Goal: Task Accomplishment & Management: Complete application form

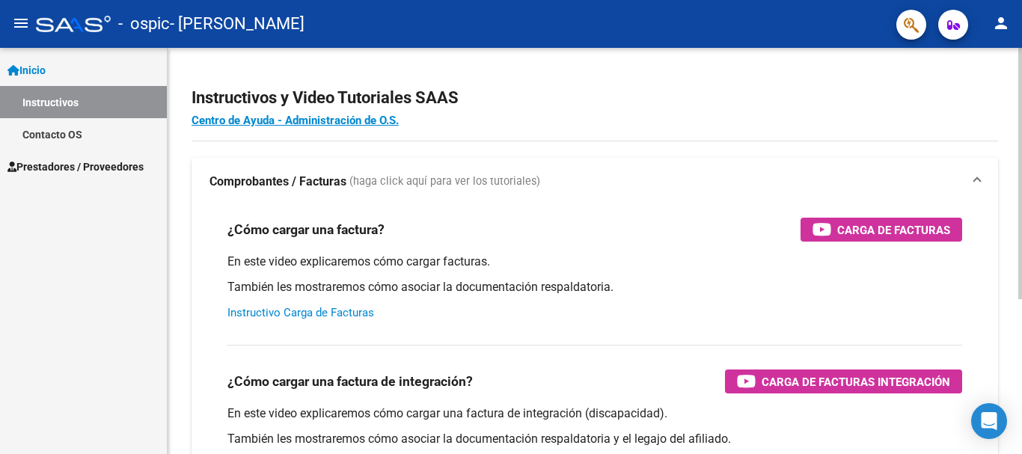
click at [339, 311] on link "Instructivo Carga de Facturas" at bounding box center [300, 312] width 147 height 13
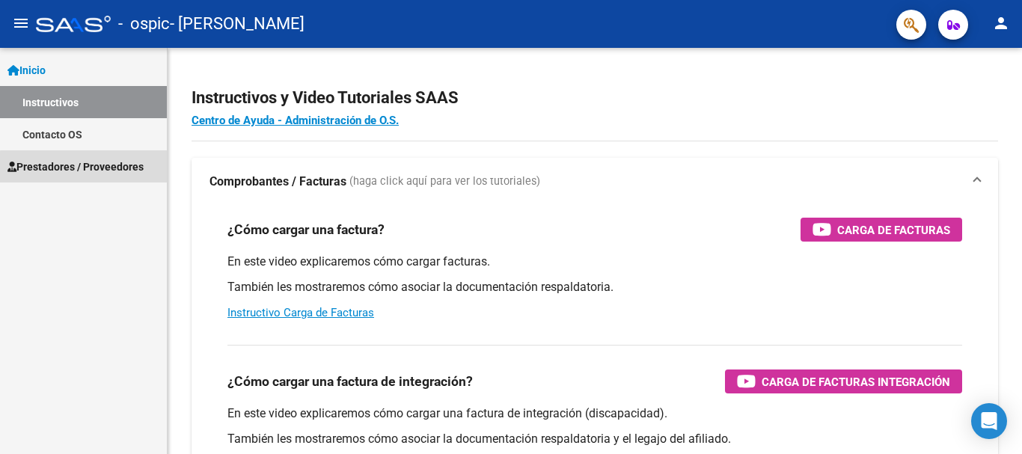
click at [126, 170] on span "Prestadores / Proveedores" at bounding box center [75, 167] width 136 height 16
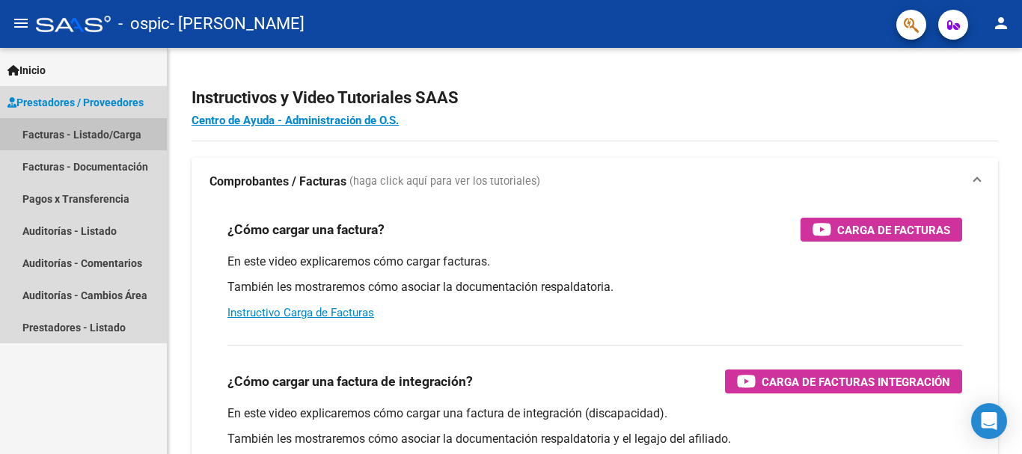
click at [124, 132] on link "Facturas - Listado/Carga" at bounding box center [83, 134] width 167 height 32
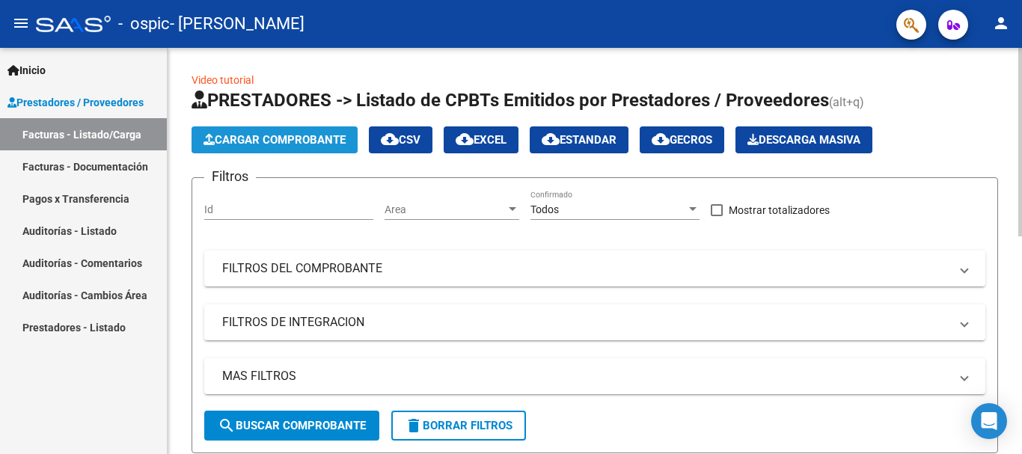
click at [326, 139] on span "Cargar Comprobante" at bounding box center [275, 139] width 142 height 13
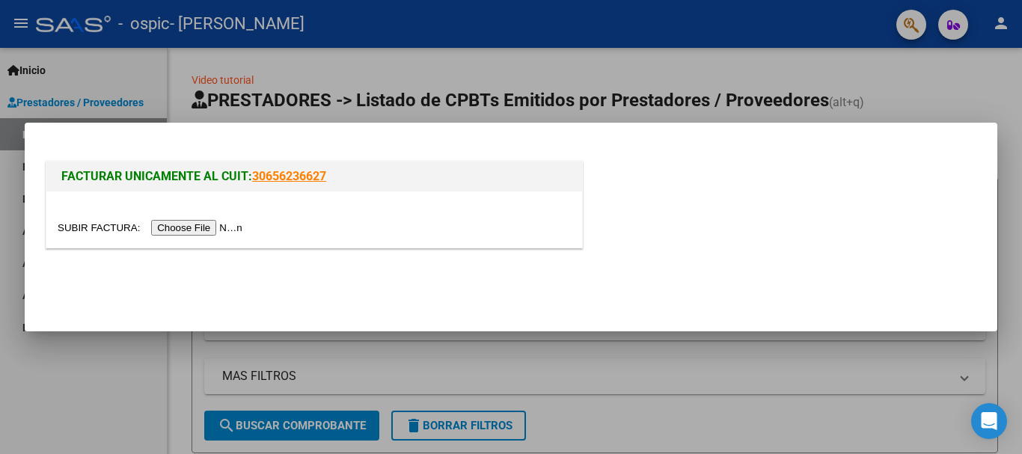
click at [225, 230] on input "file" at bounding box center [152, 228] width 189 height 16
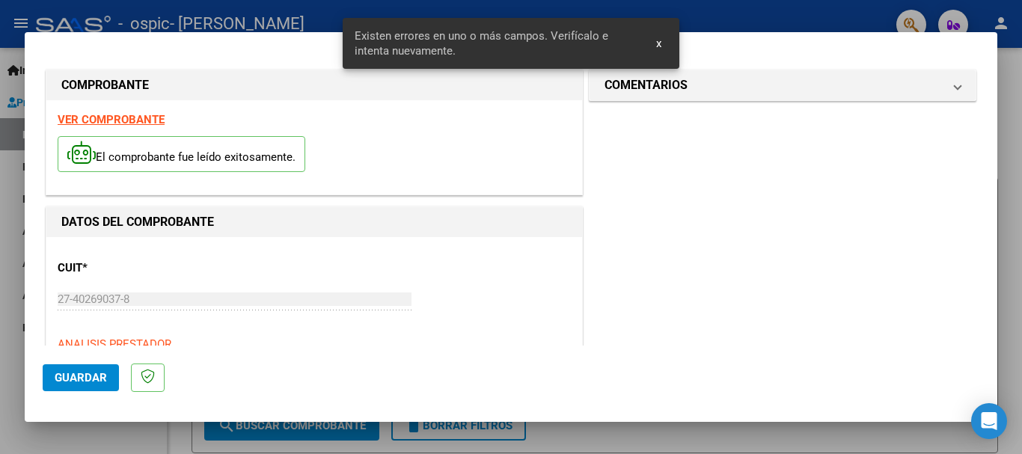
scroll to position [373, 0]
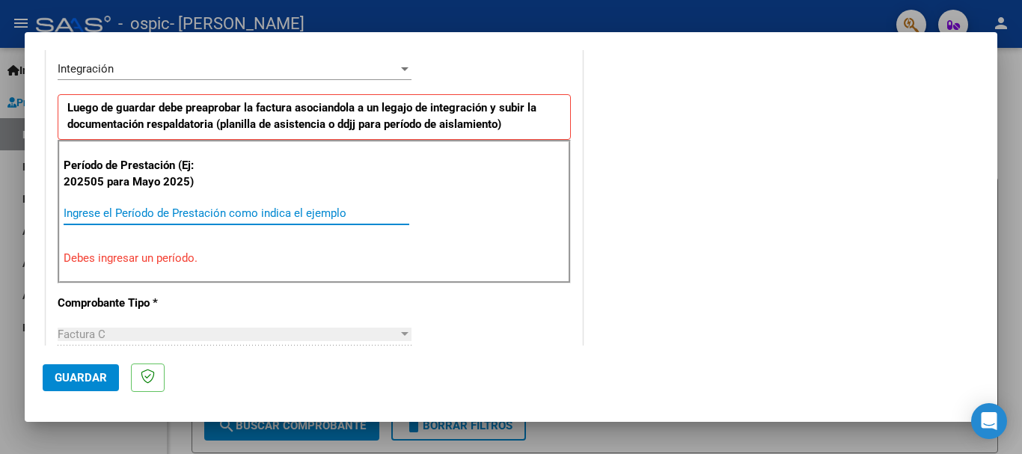
click at [216, 210] on input "Ingrese el Período de Prestación como indica el ejemplo" at bounding box center [237, 213] width 346 height 13
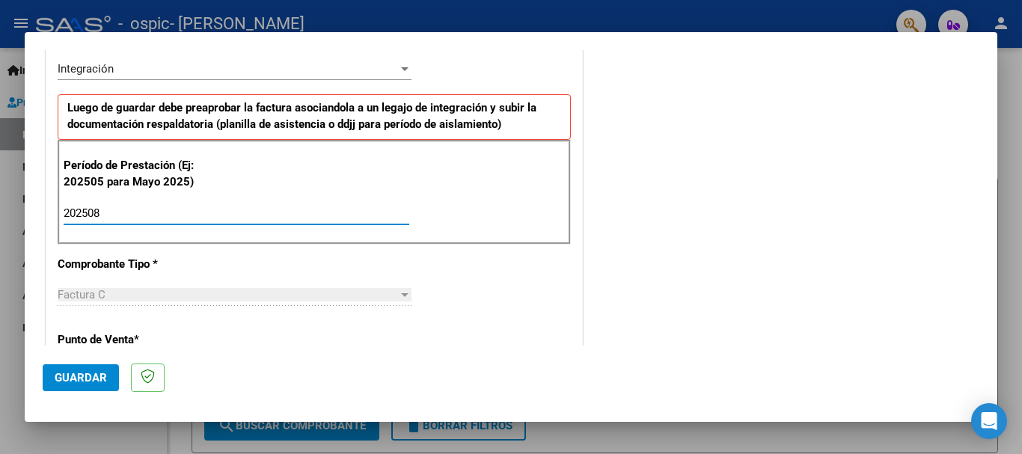
type input "202508"
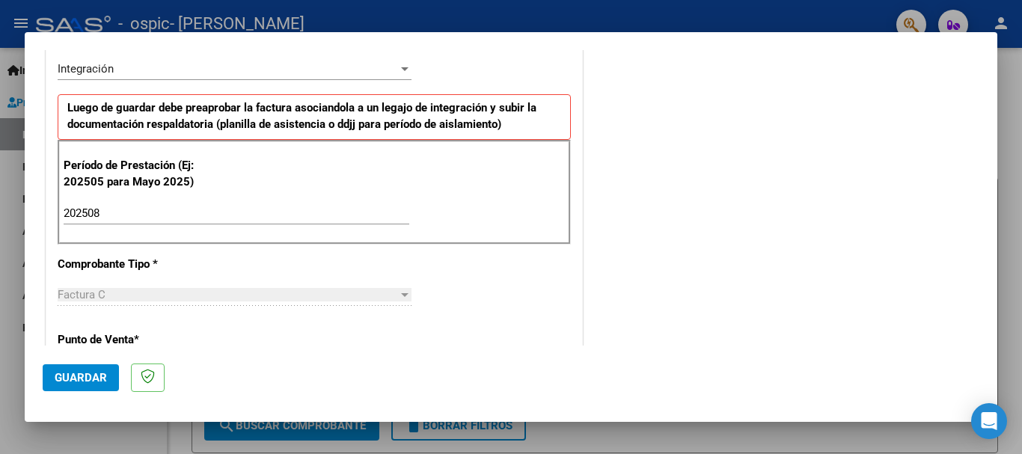
click at [483, 207] on div "Período de Prestación (Ej: 202505 para Mayo 2025) 202508 Ingrese el Período de …" at bounding box center [314, 192] width 513 height 105
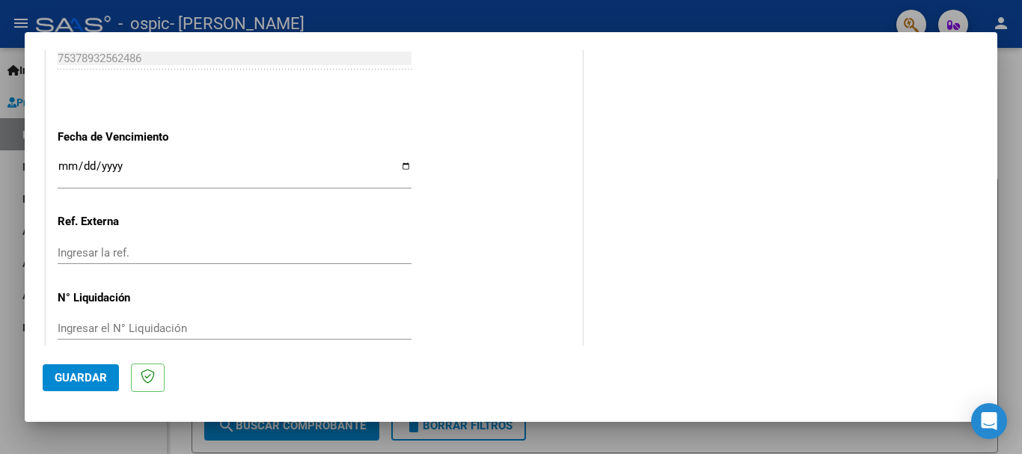
scroll to position [1021, 0]
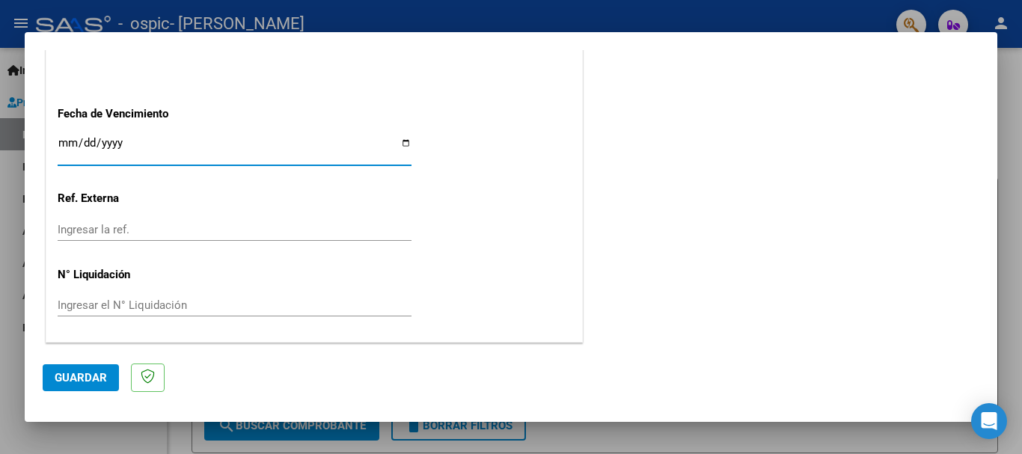
click at [403, 143] on input "Ingresar la fecha" at bounding box center [235, 149] width 354 height 24
type input "[DATE]"
click at [94, 376] on span "Guardar" at bounding box center [81, 377] width 52 height 13
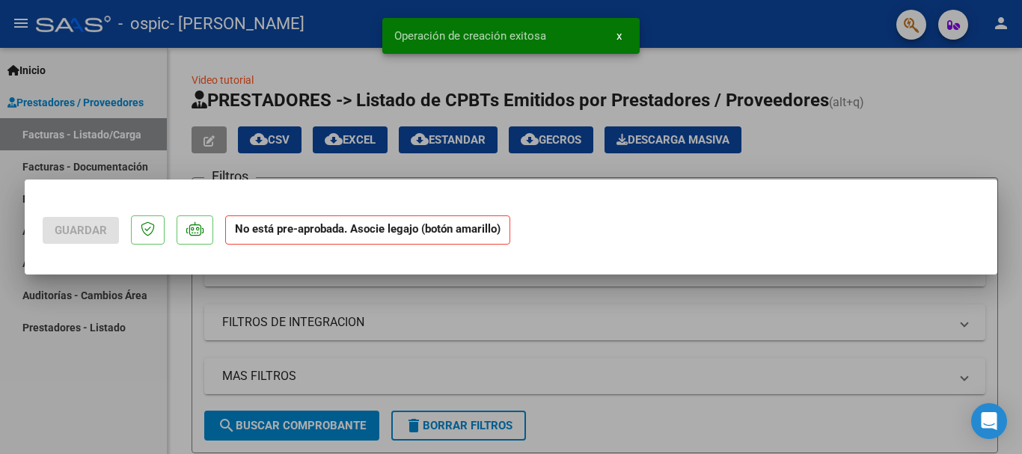
scroll to position [0, 0]
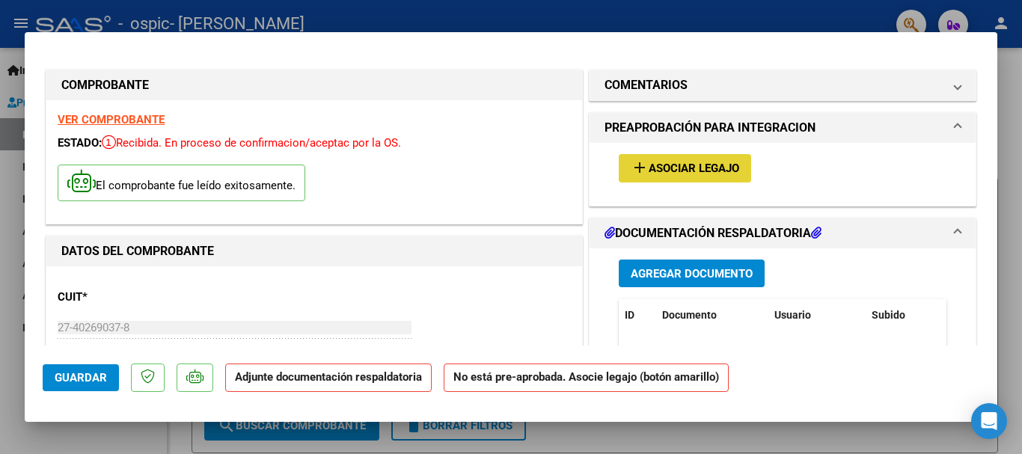
click at [662, 162] on span "Asociar Legajo" at bounding box center [694, 168] width 91 height 13
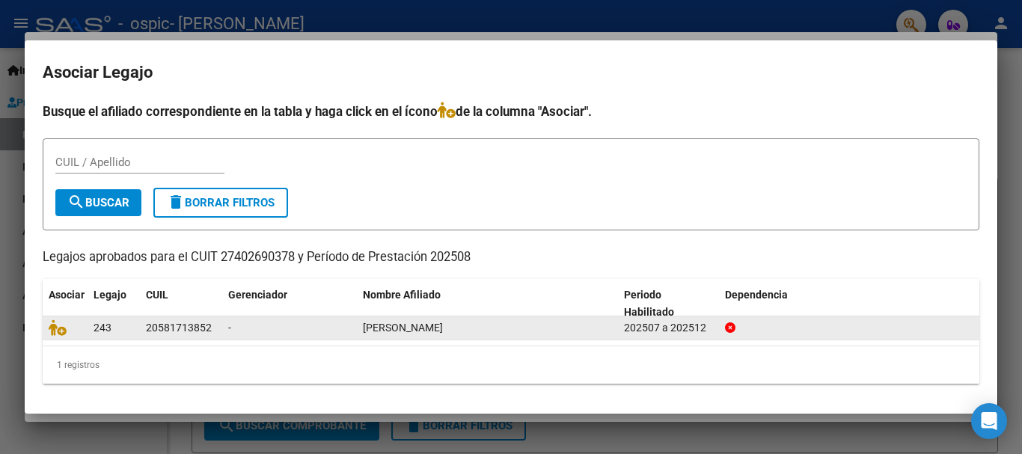
click at [303, 332] on div "-" at bounding box center [289, 328] width 123 height 17
click at [61, 332] on icon at bounding box center [58, 328] width 18 height 16
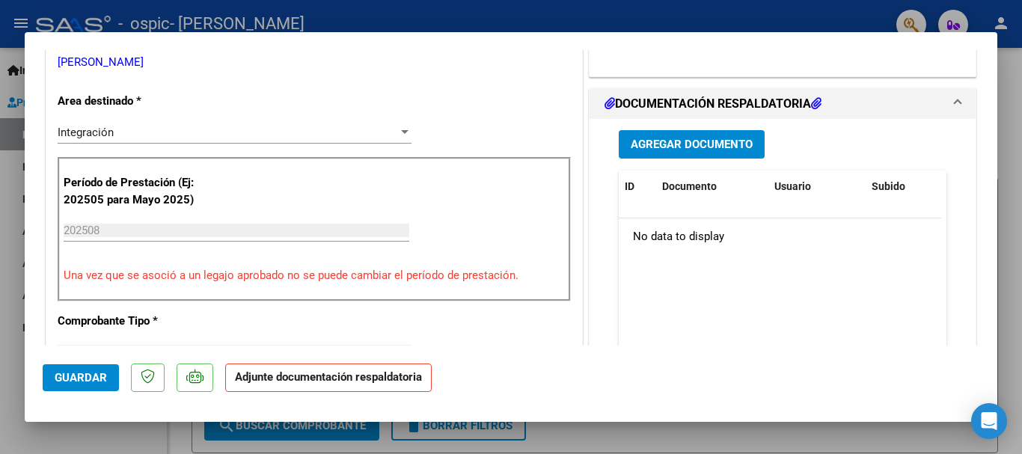
scroll to position [343, 0]
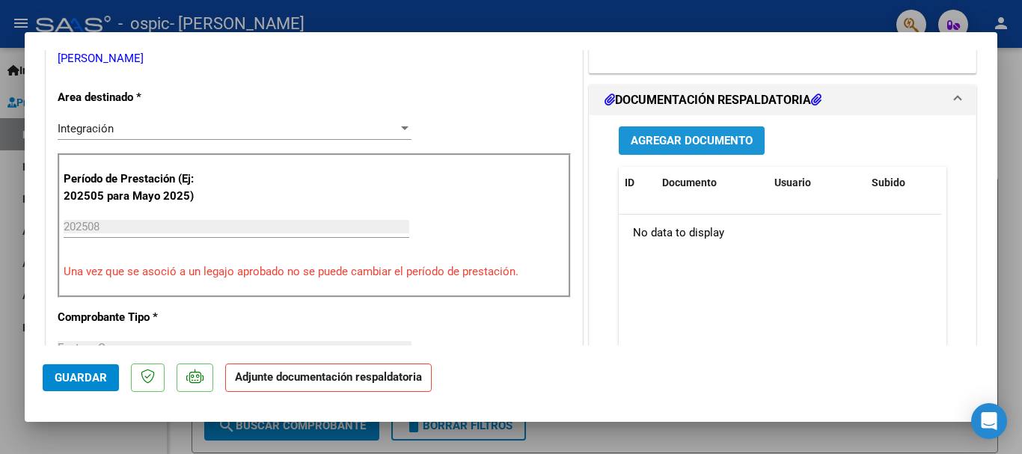
click at [644, 137] on span "Agregar Documento" at bounding box center [692, 141] width 122 height 13
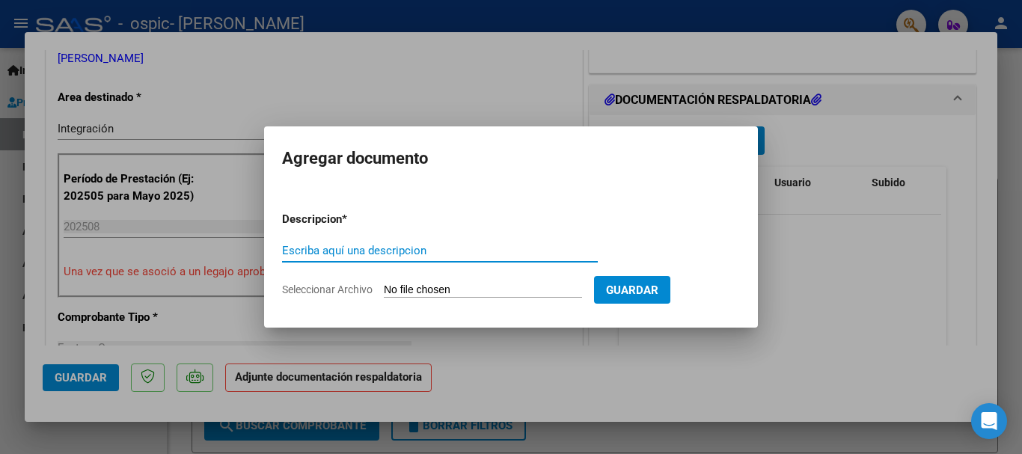
click at [449, 248] on input "Escriba aquí una descripcion" at bounding box center [440, 250] width 316 height 13
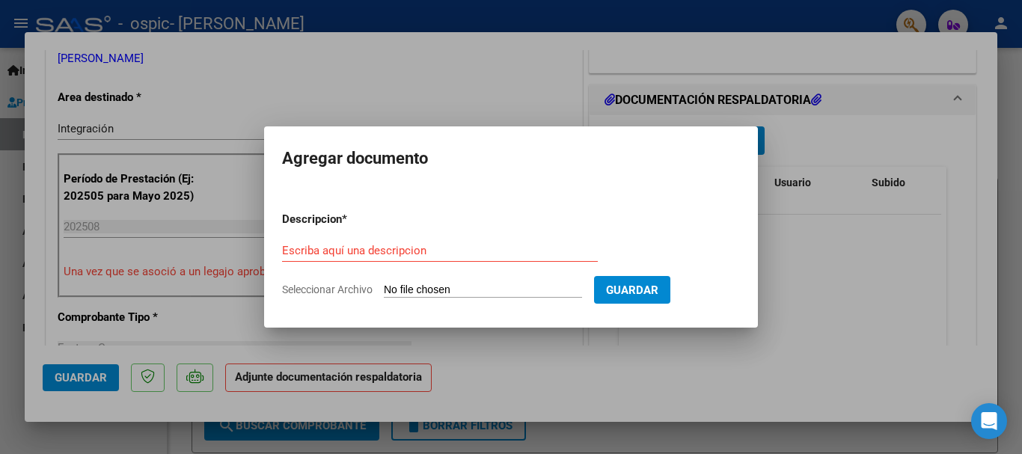
click at [495, 293] on input "Seleccionar Archivo" at bounding box center [483, 291] width 198 height 14
click at [431, 250] on input "Escriba aquí una descripcion" at bounding box center [440, 250] width 316 height 13
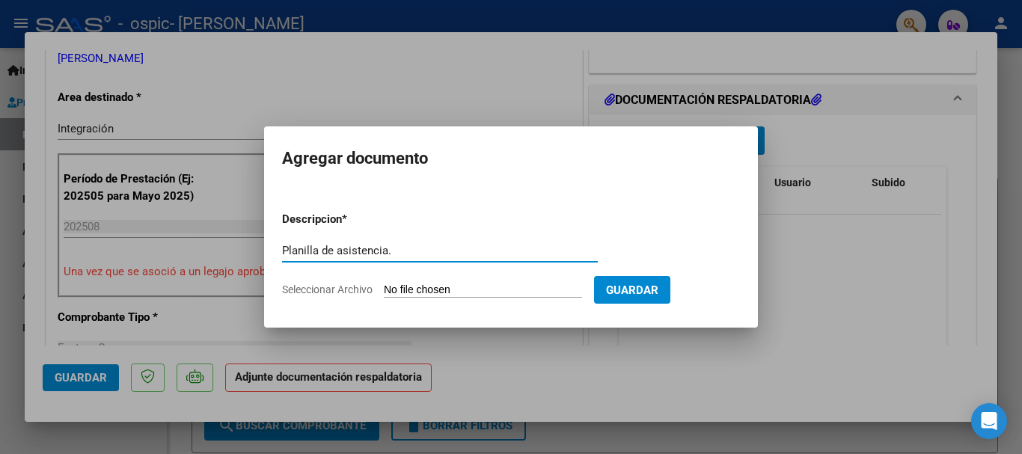
type input "Planilla de asistencia."
click at [466, 290] on input "Seleccionar Archivo" at bounding box center [483, 291] width 198 height 14
type input "C:\fakepath\Adobe [DEMOGRAPHIC_DATA] [DATE].pdf"
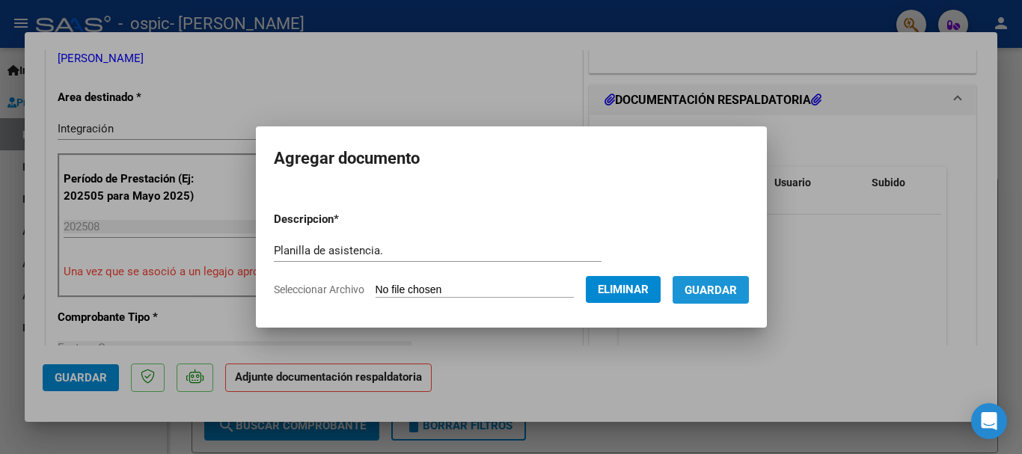
click at [720, 284] on span "Guardar" at bounding box center [711, 290] width 52 height 13
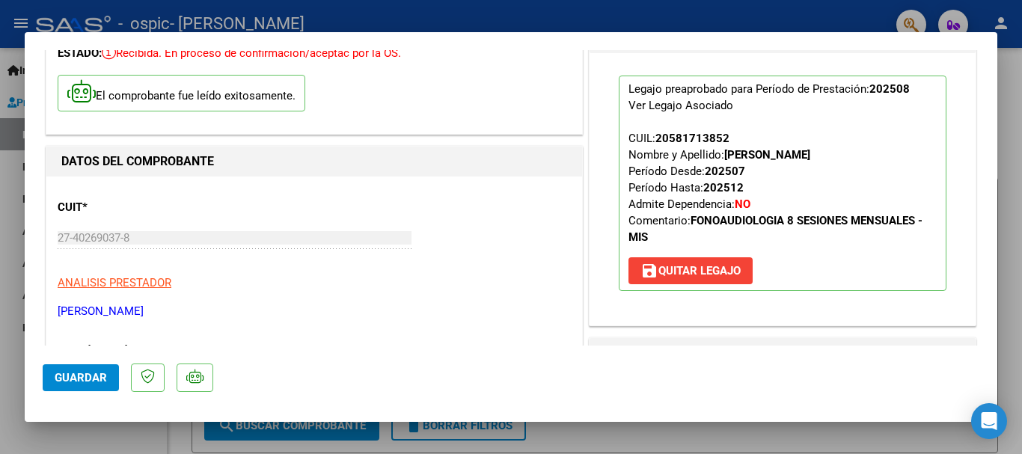
scroll to position [0, 0]
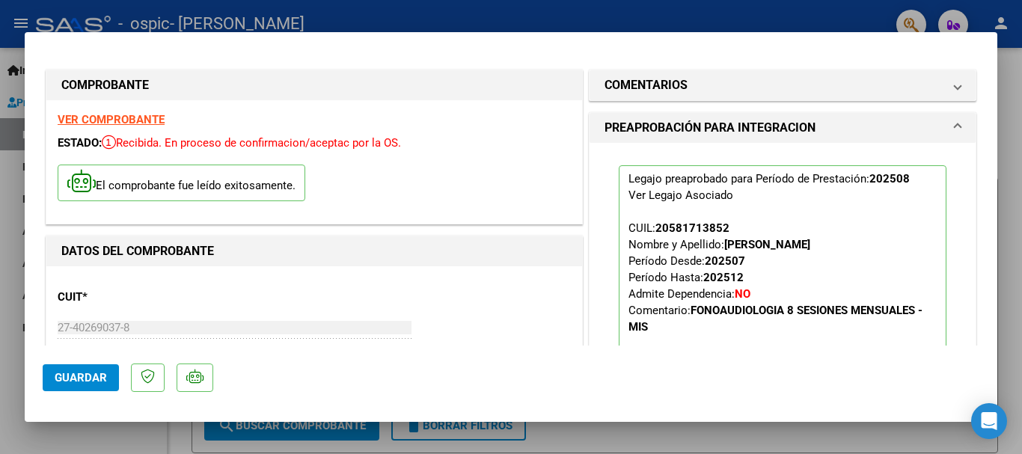
click at [78, 374] on span "Guardar" at bounding box center [81, 377] width 52 height 13
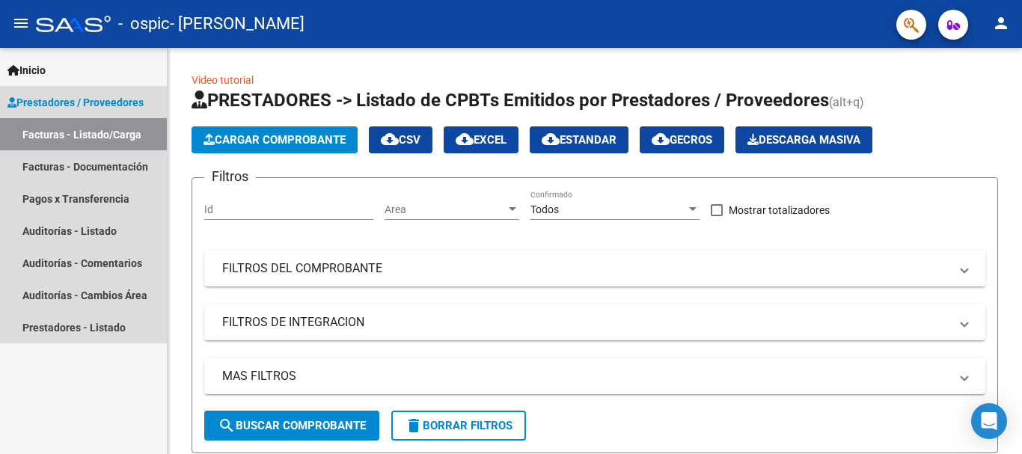
click at [129, 134] on link "Facturas - Listado/Carga" at bounding box center [83, 134] width 167 height 32
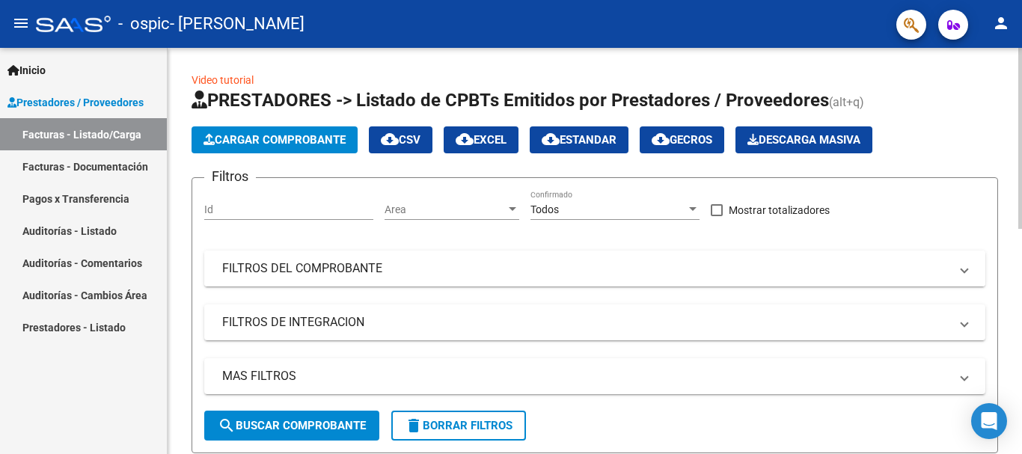
click at [442, 266] on mat-panel-title "FILTROS DEL COMPROBANTE" at bounding box center [585, 268] width 727 height 16
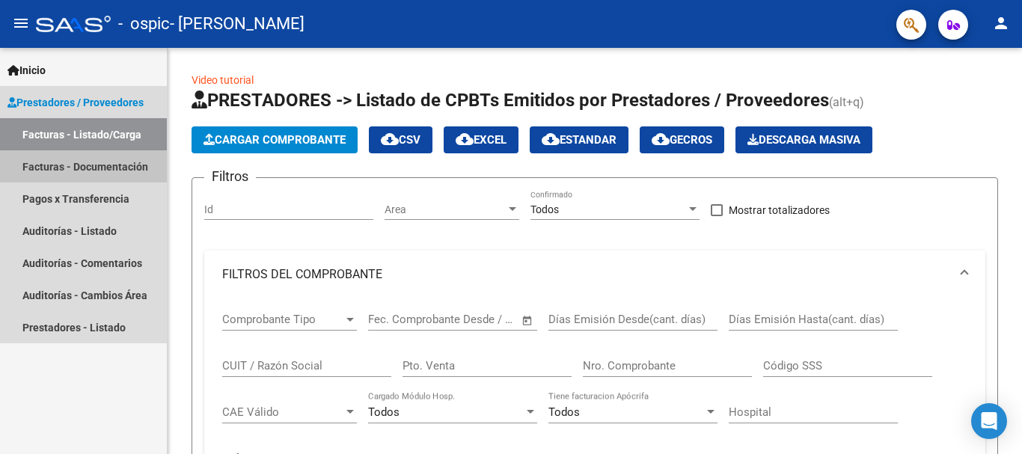
click at [145, 164] on link "Facturas - Documentación" at bounding box center [83, 166] width 167 height 32
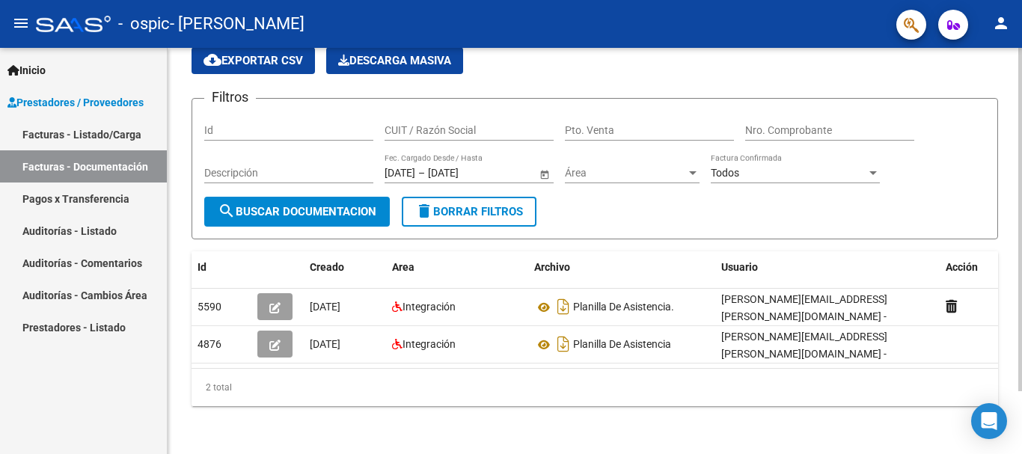
scroll to position [75, 0]
click at [1021, 262] on div at bounding box center [1020, 282] width 4 height 343
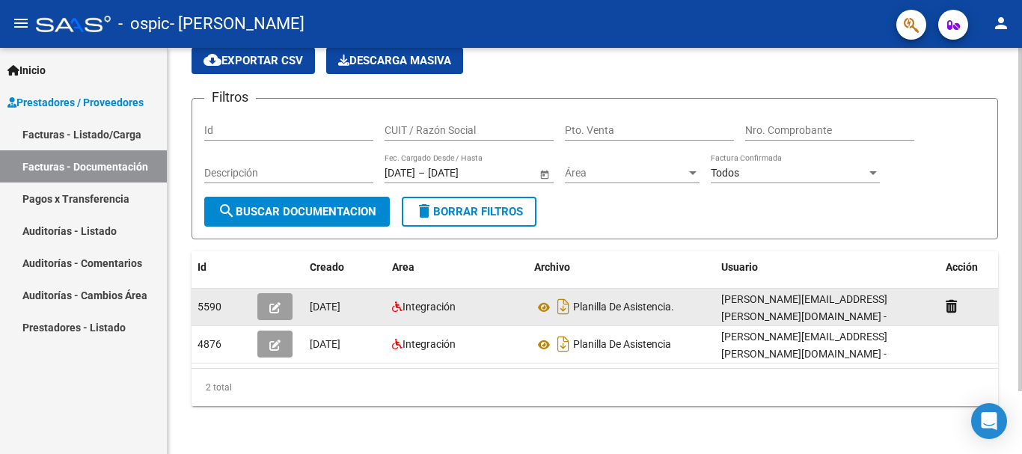
click at [333, 302] on div "[DATE]" at bounding box center [345, 307] width 70 height 17
click at [456, 299] on div "Integración" at bounding box center [457, 307] width 130 height 17
click at [544, 299] on icon at bounding box center [543, 308] width 19 height 18
click at [418, 306] on datatable-body-cell "Integración" at bounding box center [457, 307] width 142 height 37
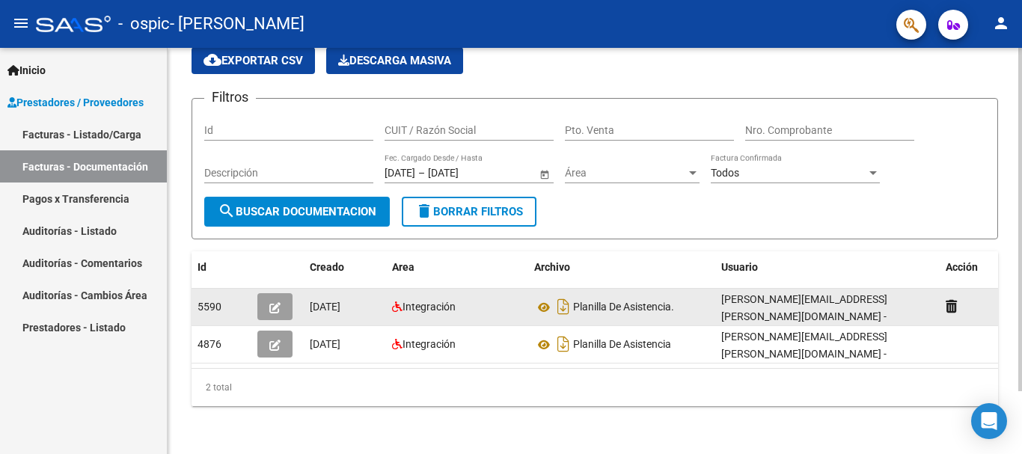
click at [418, 306] on datatable-body-cell "Integración" at bounding box center [457, 307] width 142 height 37
click at [516, 305] on datatable-body-cell "Integración" at bounding box center [457, 307] width 142 height 37
click at [278, 302] on icon "button" at bounding box center [274, 307] width 11 height 11
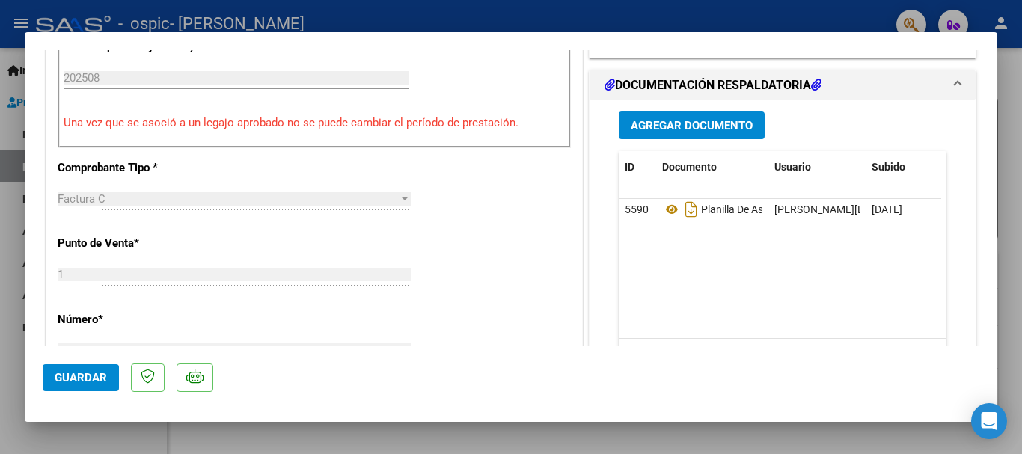
scroll to position [441, 0]
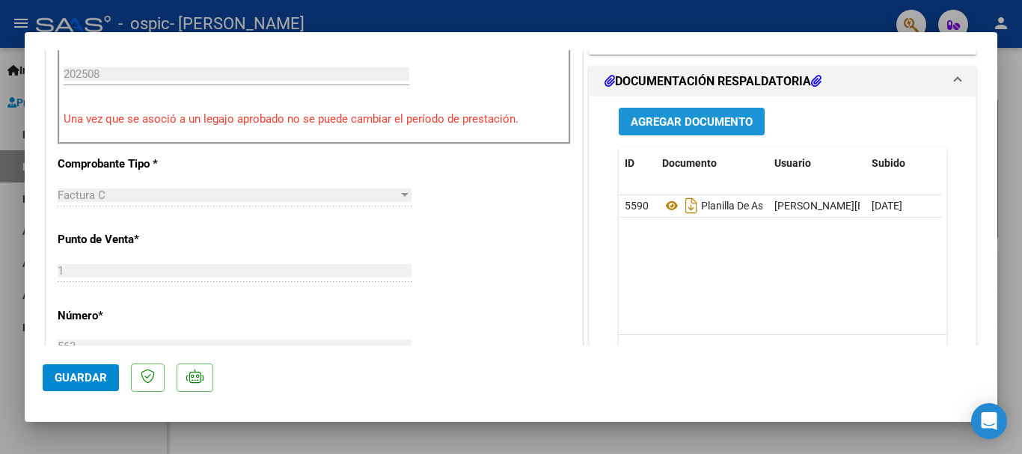
click at [683, 112] on button "Agregar Documento" at bounding box center [692, 122] width 146 height 28
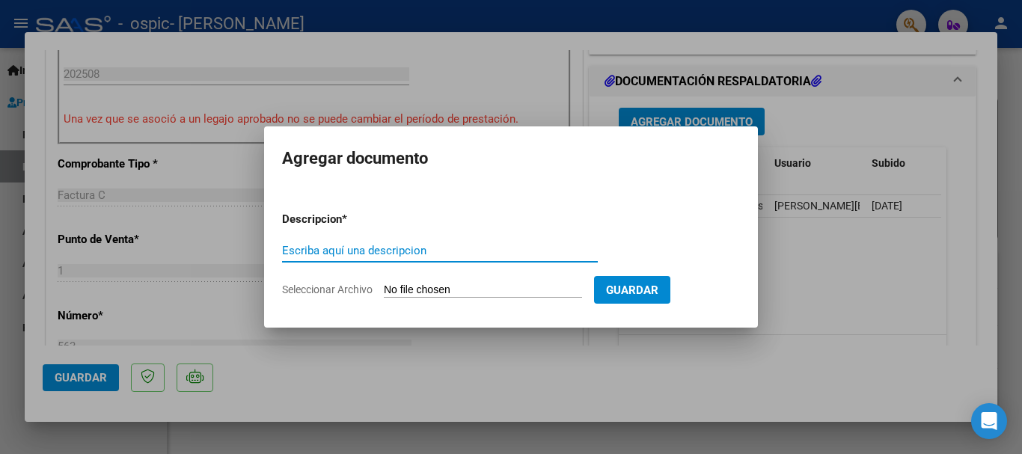
click at [461, 253] on input "Escriba aquí una descripcion" at bounding box center [440, 250] width 316 height 13
type input "factura"
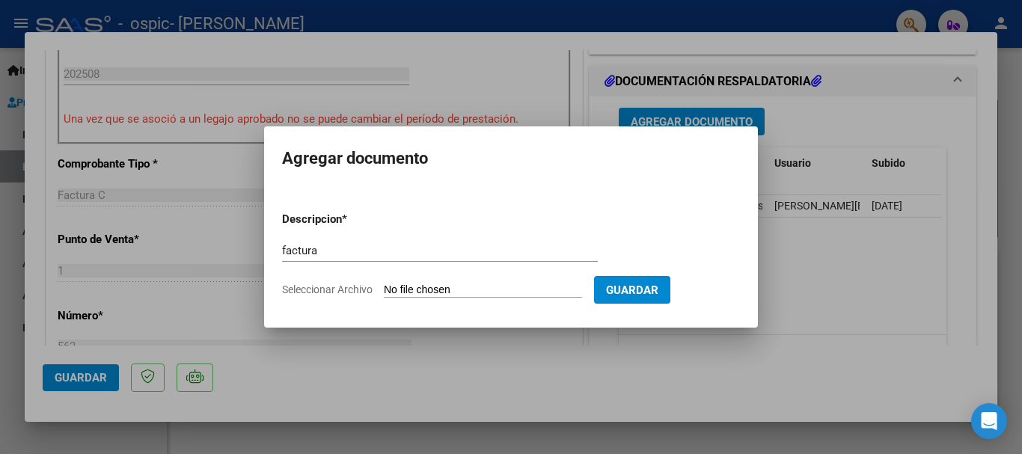
click at [474, 294] on input "Seleccionar Archivo" at bounding box center [483, 291] width 198 height 14
type input "C:\fakepath\27402690378_011_00001_00000563.pdf"
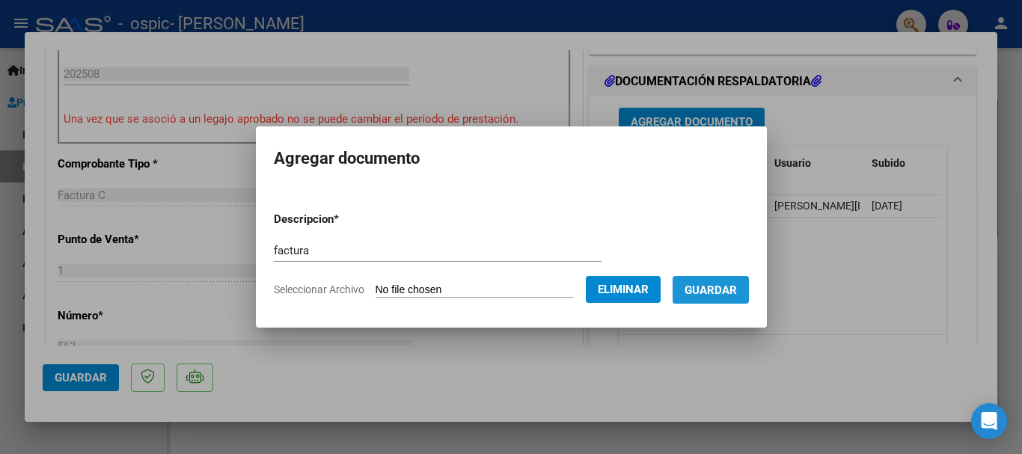
click at [706, 296] on span "Guardar" at bounding box center [711, 290] width 52 height 13
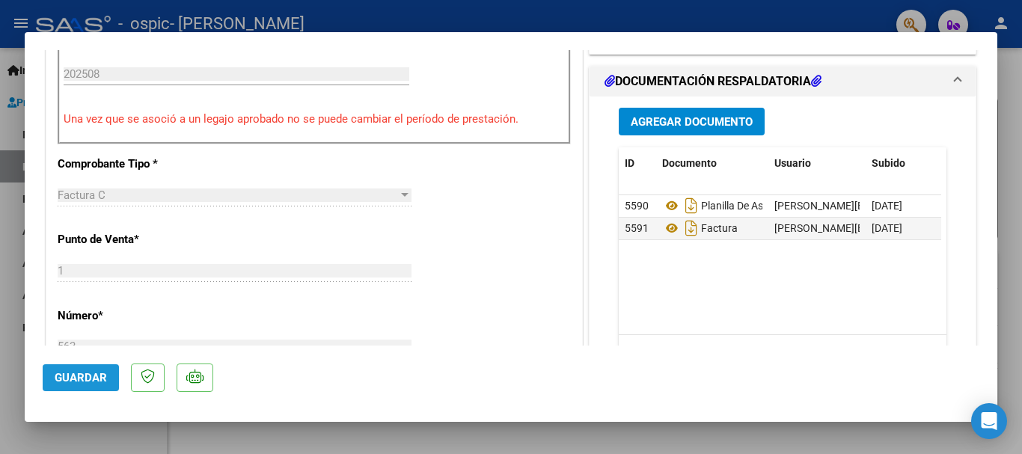
click at [76, 376] on span "Guardar" at bounding box center [81, 377] width 52 height 13
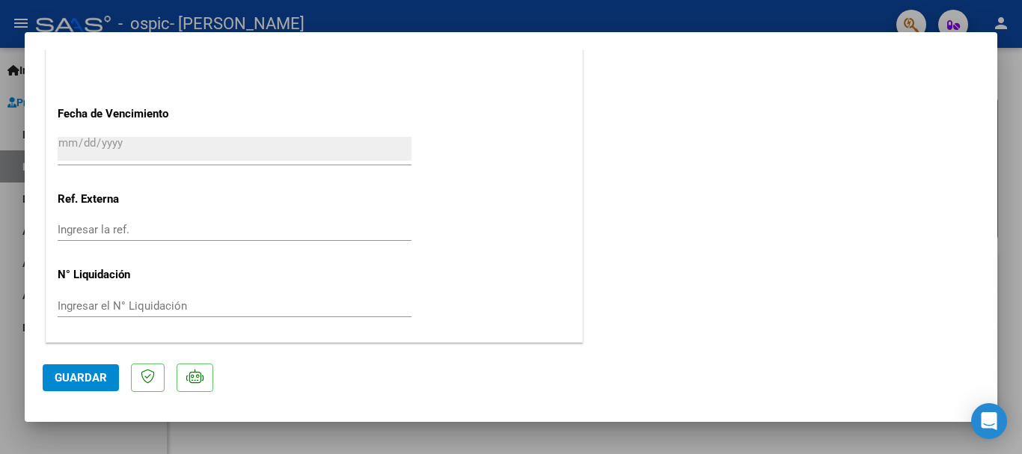
scroll to position [0, 0]
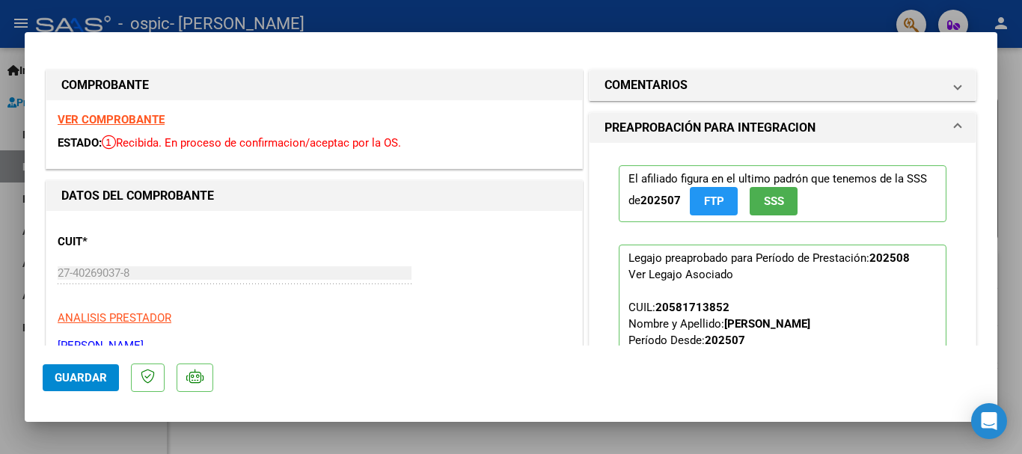
type input "$ 0,00"
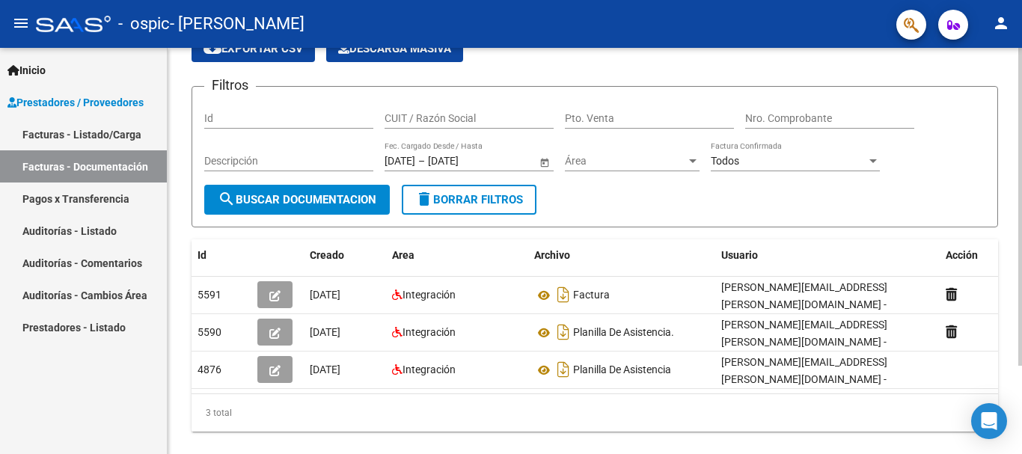
click at [394, 410] on div "Id Creado Area Archivo Usuario Acción 5591 [DATE] Integración Factura [PERSON_N…" at bounding box center [595, 335] width 807 height 192
click at [360, 392] on datatable-body "5591 [DATE] Integración Factura [PERSON_NAME][EMAIL_ADDRESS][PERSON_NAME][DOMAI…" at bounding box center [595, 335] width 807 height 117
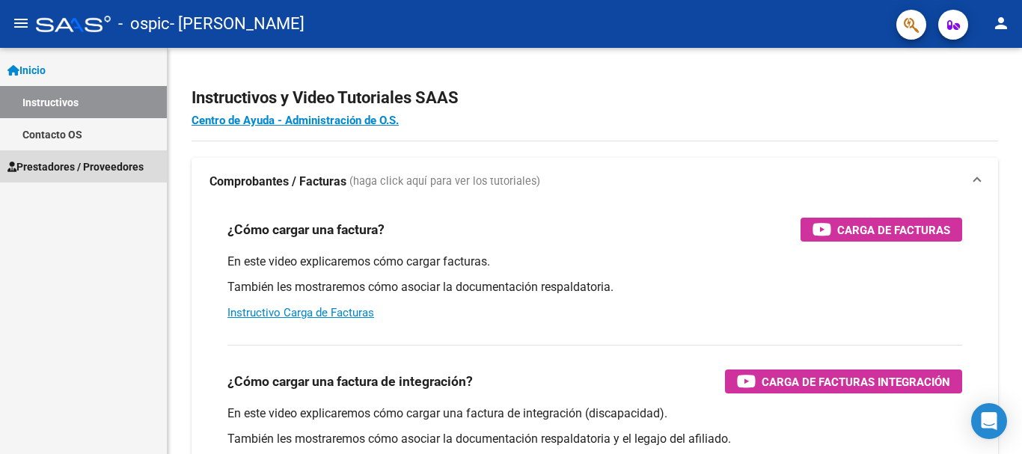
click at [107, 155] on link "Prestadores / Proveedores" at bounding box center [83, 166] width 167 height 32
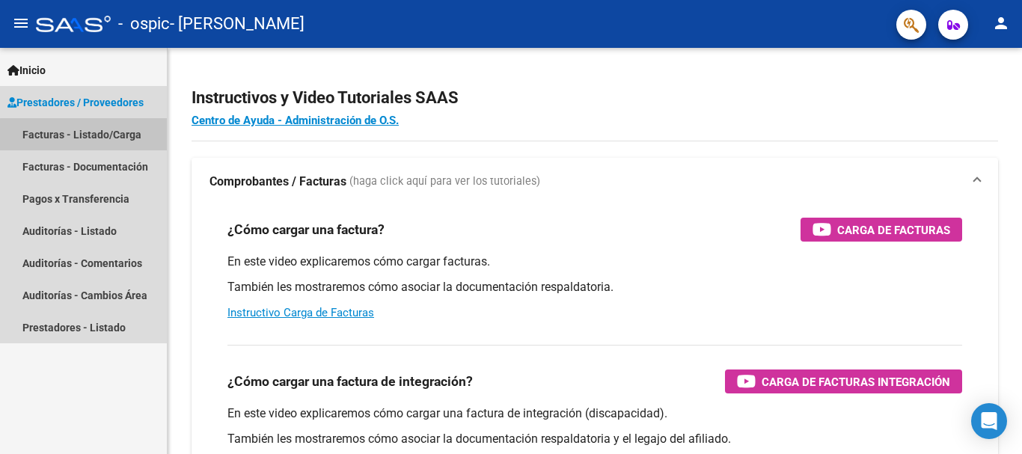
click at [101, 135] on link "Facturas - Listado/Carga" at bounding box center [83, 134] width 167 height 32
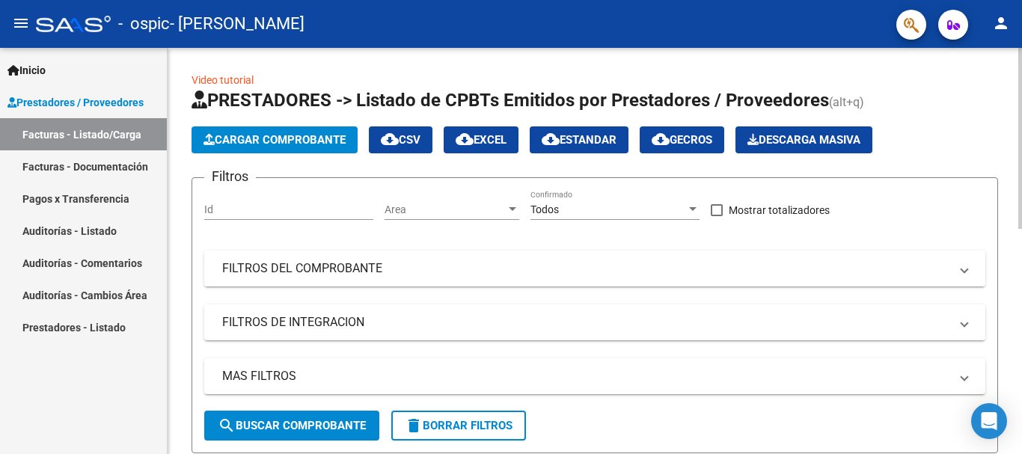
click at [418, 276] on mat-panel-title "FILTROS DEL COMPROBANTE" at bounding box center [585, 268] width 727 height 16
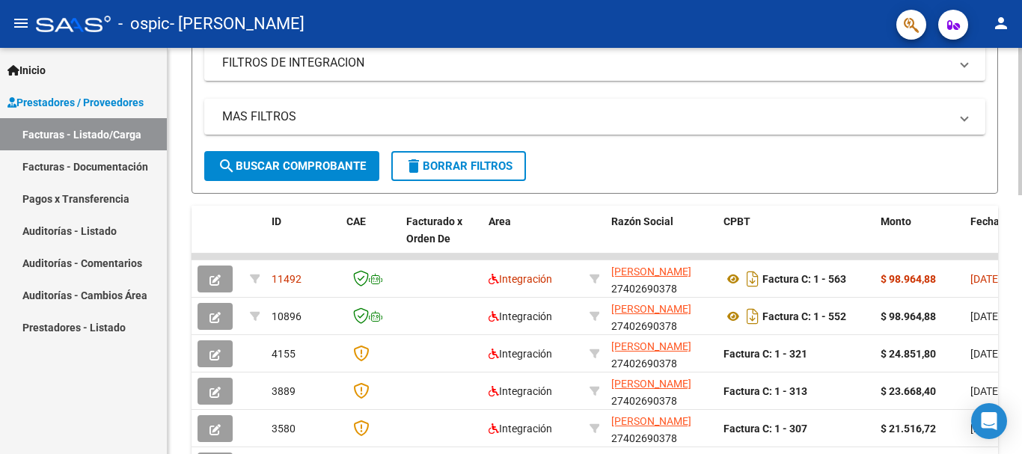
scroll to position [510, 0]
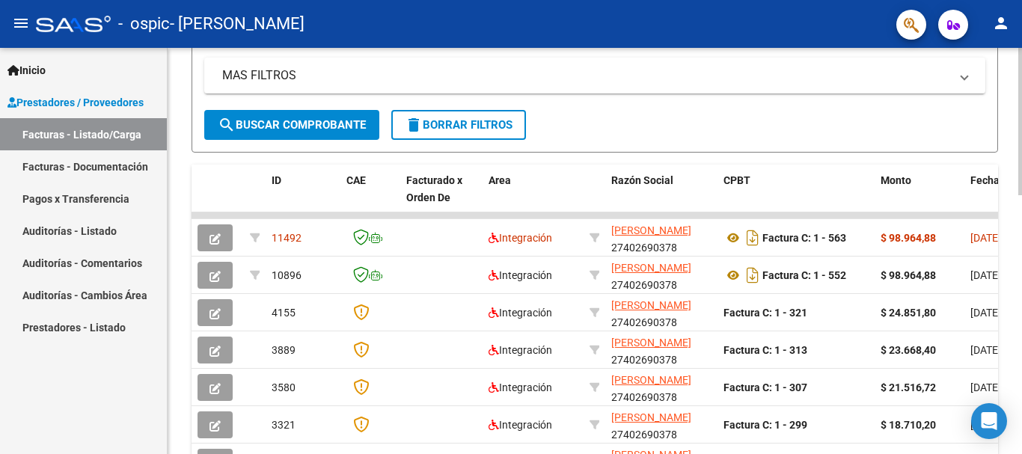
click at [1001, 317] on div "Video tutorial PRESTADORES -> Listado de CPBTs Emitidos por Prestadores / Prove…" at bounding box center [597, 92] width 858 height 1108
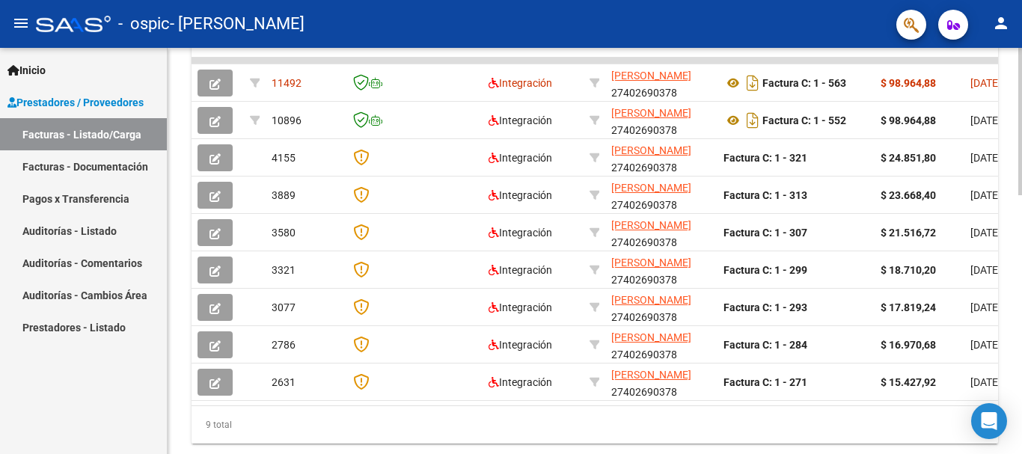
scroll to position [714, 0]
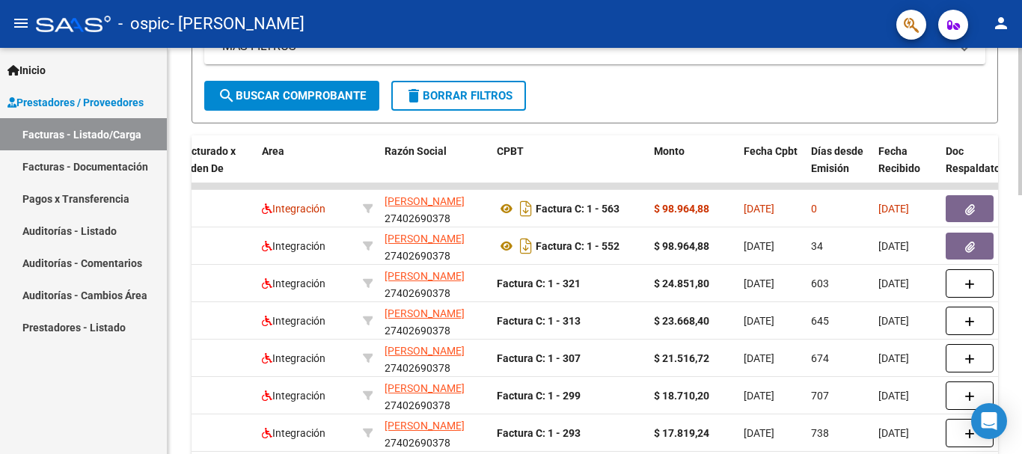
scroll to position [534, 0]
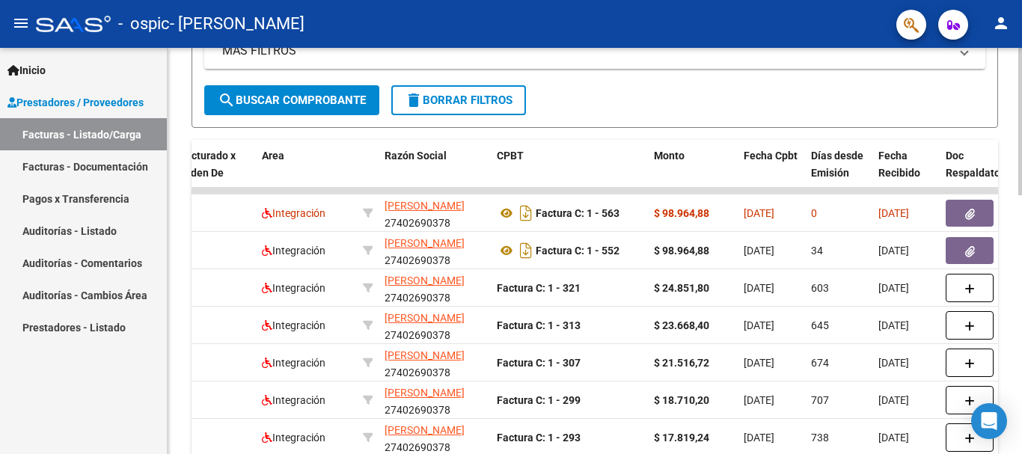
click at [1021, 250] on div at bounding box center [1020, 318] width 4 height 147
